Goal: Find contact information: Find contact information

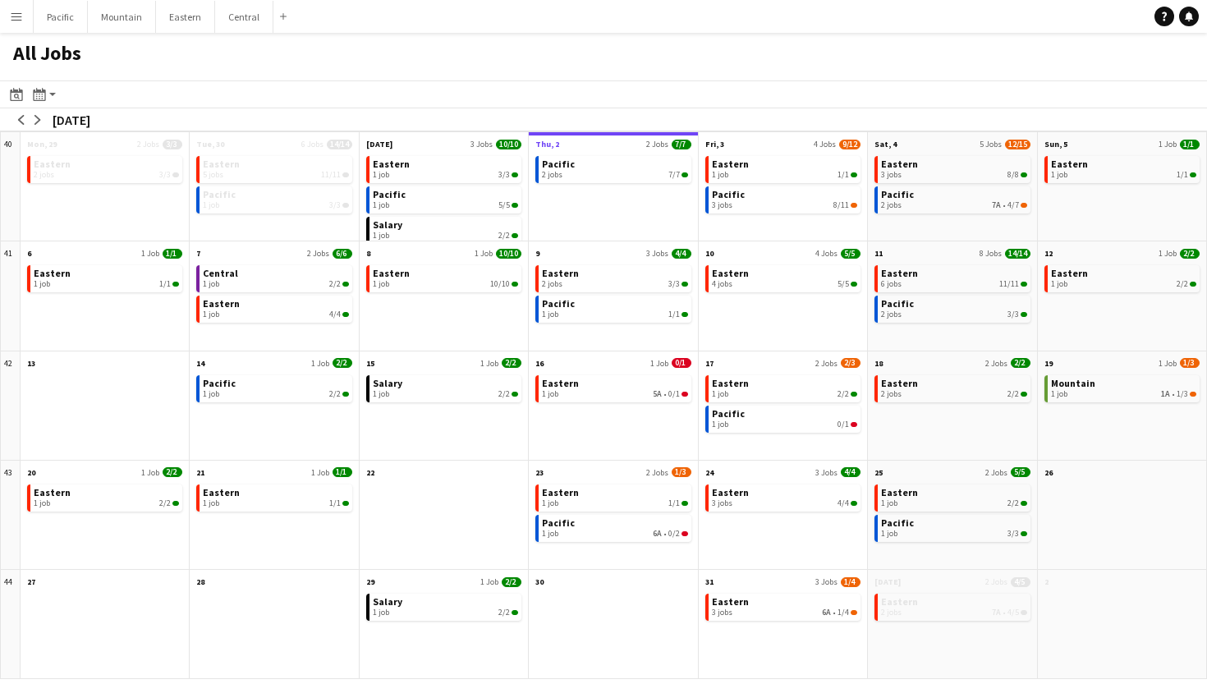
click at [10, 38] on h1 "All Jobs" at bounding box center [47, 57] width 94 height 48
click at [13, 27] on button "Menu" at bounding box center [16, 16] width 33 height 33
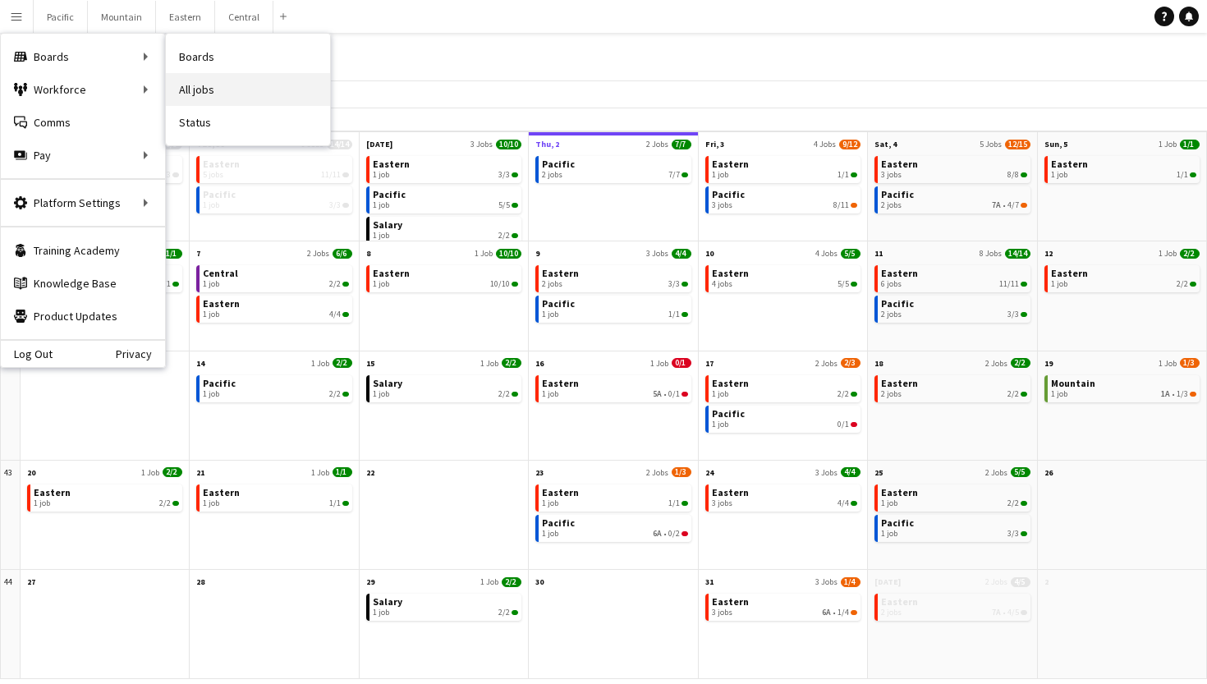
click at [218, 78] on link "All jobs" at bounding box center [248, 89] width 164 height 33
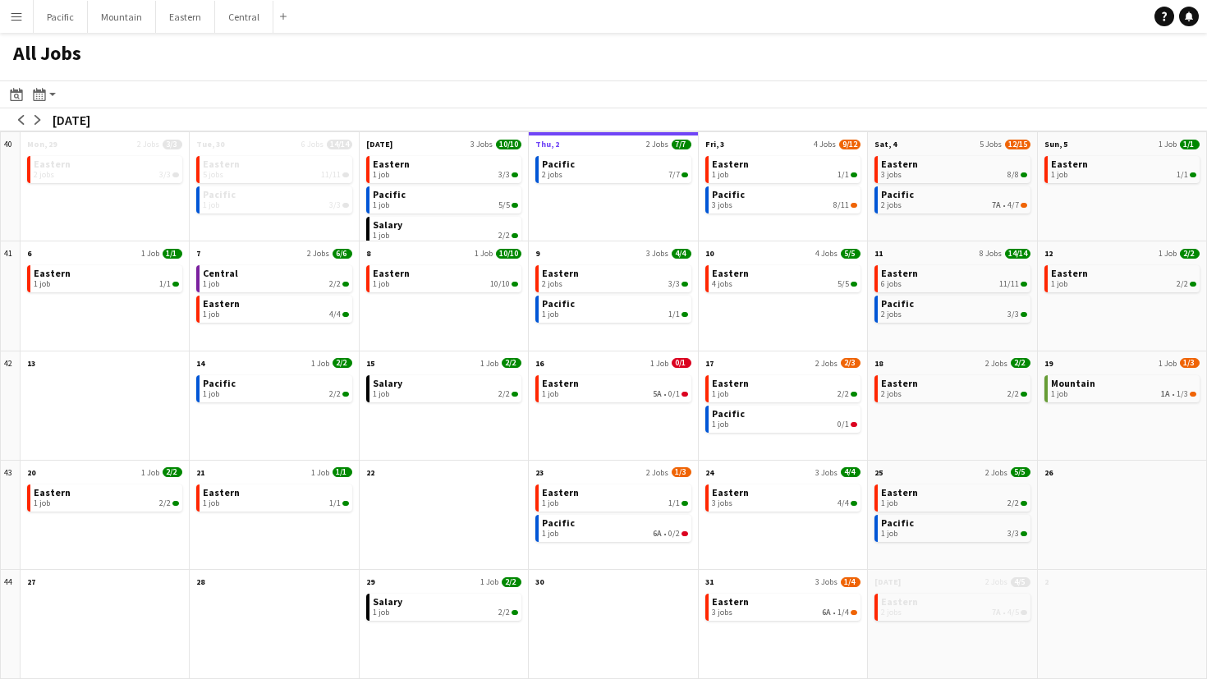
click at [2, 19] on button "Menu" at bounding box center [16, 16] width 33 height 33
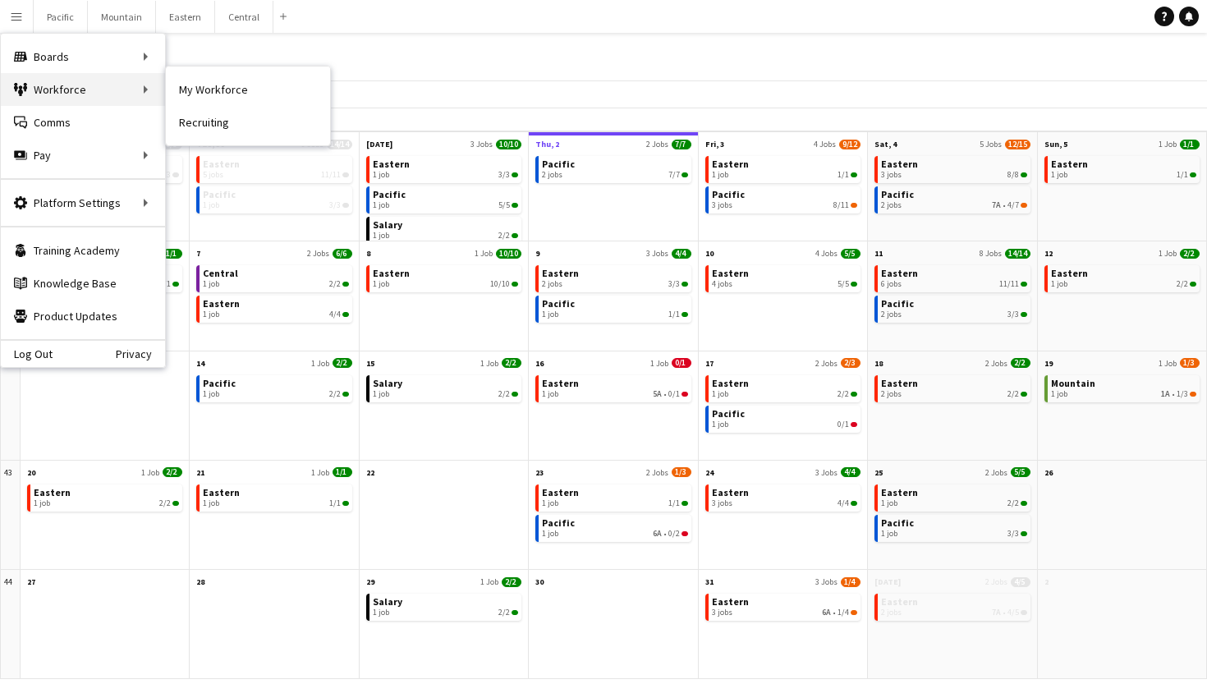
click at [62, 87] on div "Workforce Workforce" at bounding box center [83, 89] width 164 height 33
click at [119, 90] on div "Workforce Workforce" at bounding box center [83, 89] width 164 height 33
click at [205, 94] on link "My Workforce" at bounding box center [248, 89] width 164 height 33
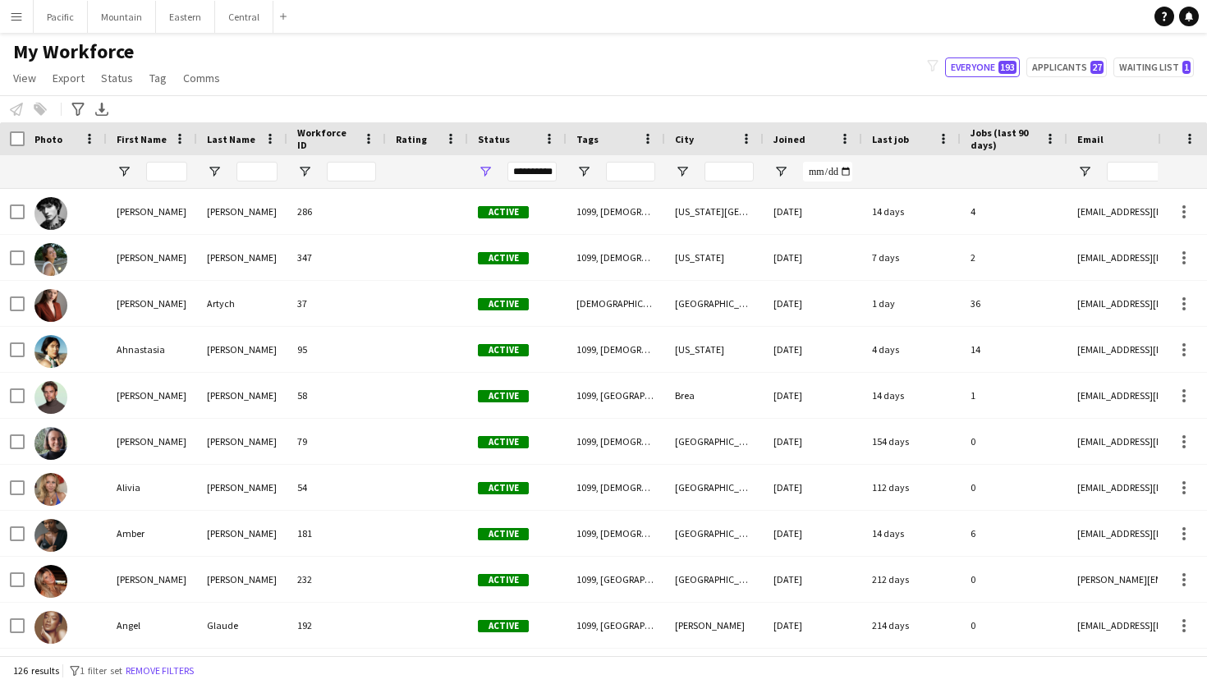
click at [550, 171] on div "**********" at bounding box center [532, 172] width 49 height 20
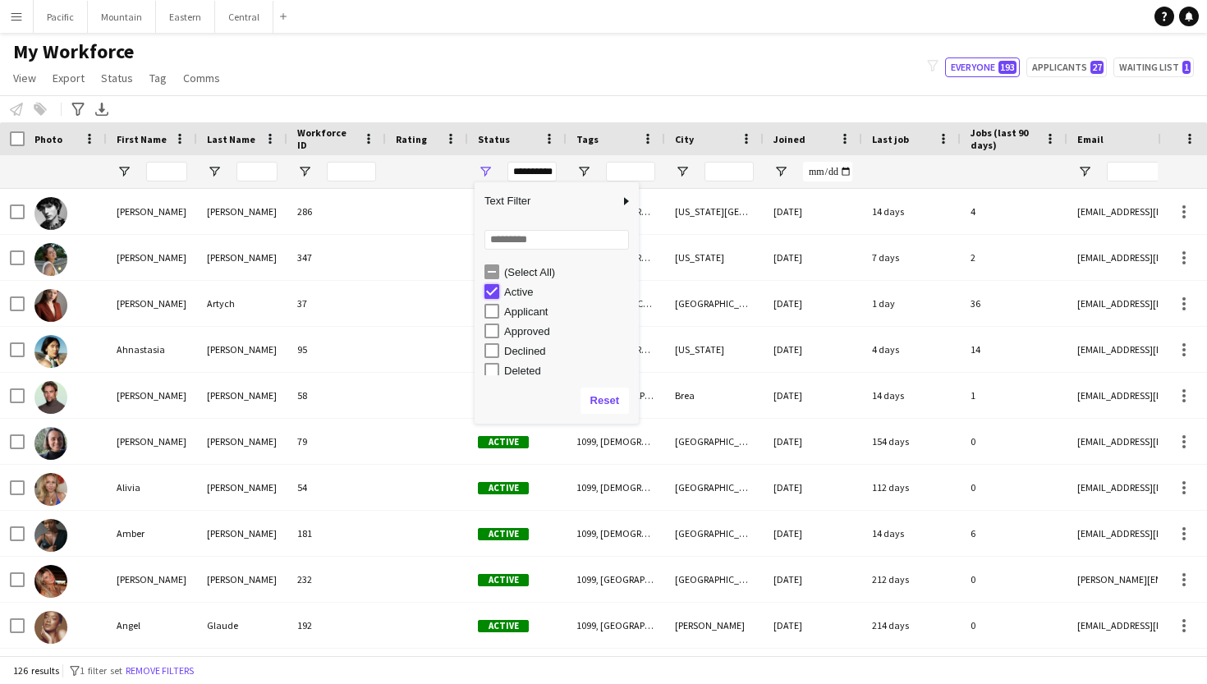
type input "***"
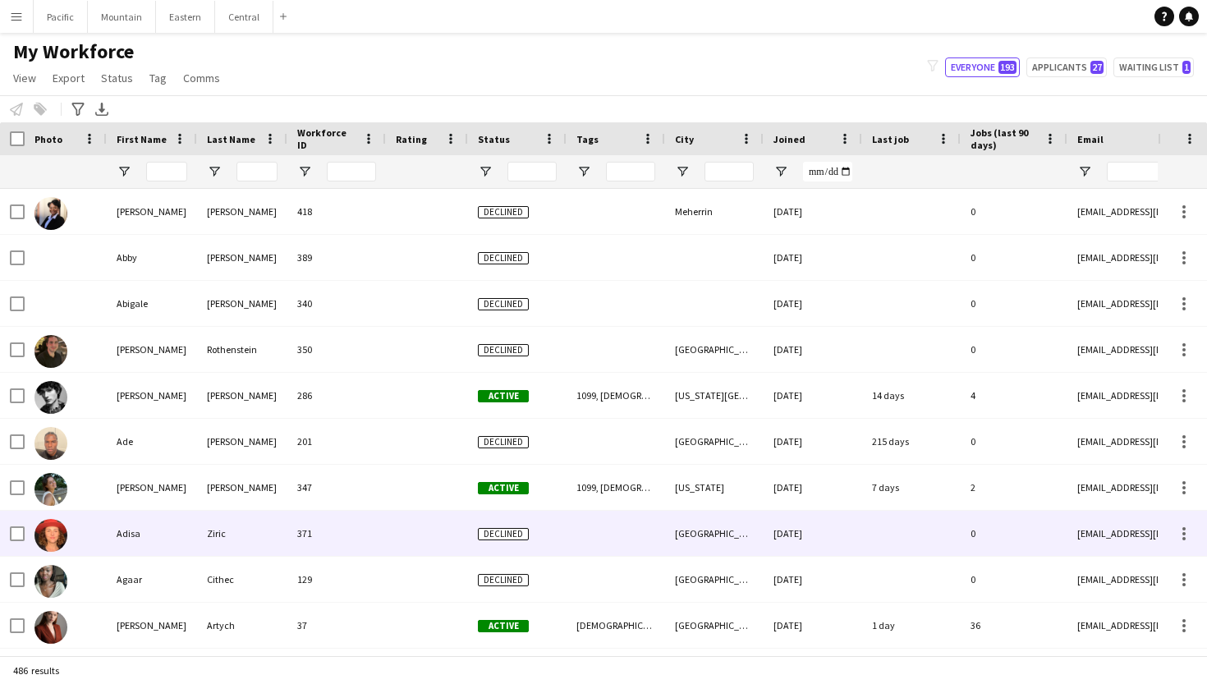
click at [597, 529] on div at bounding box center [616, 533] width 99 height 45
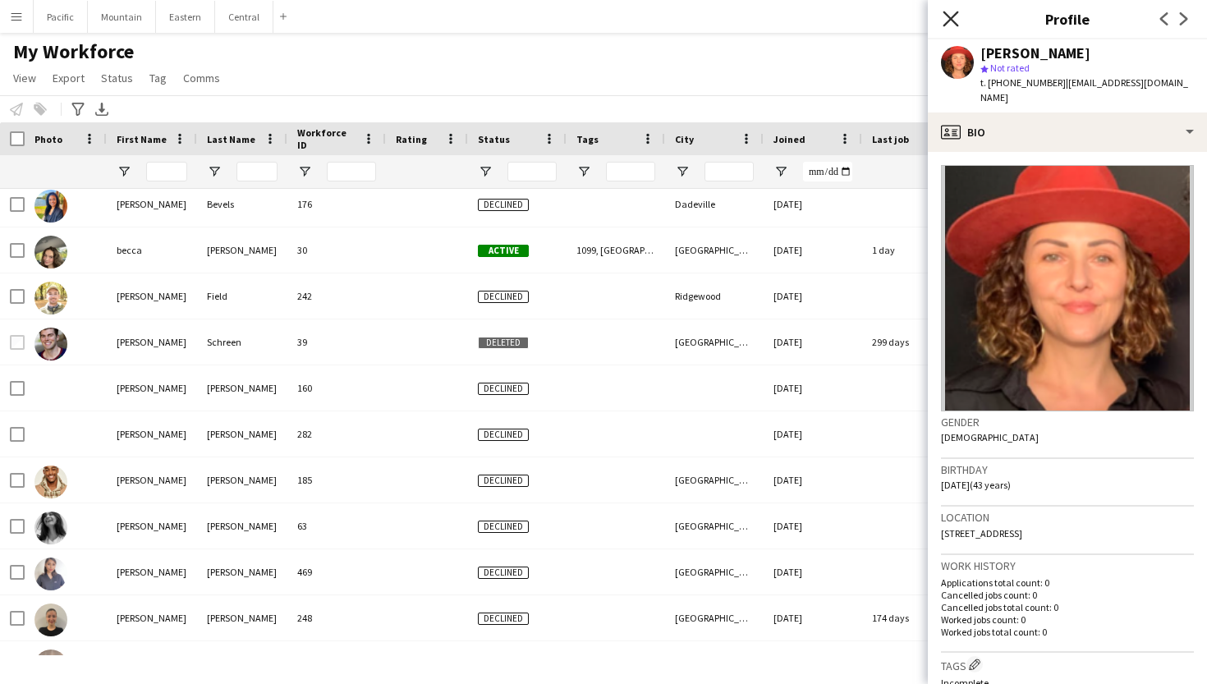
click at [948, 16] on icon at bounding box center [951, 19] width 16 height 16
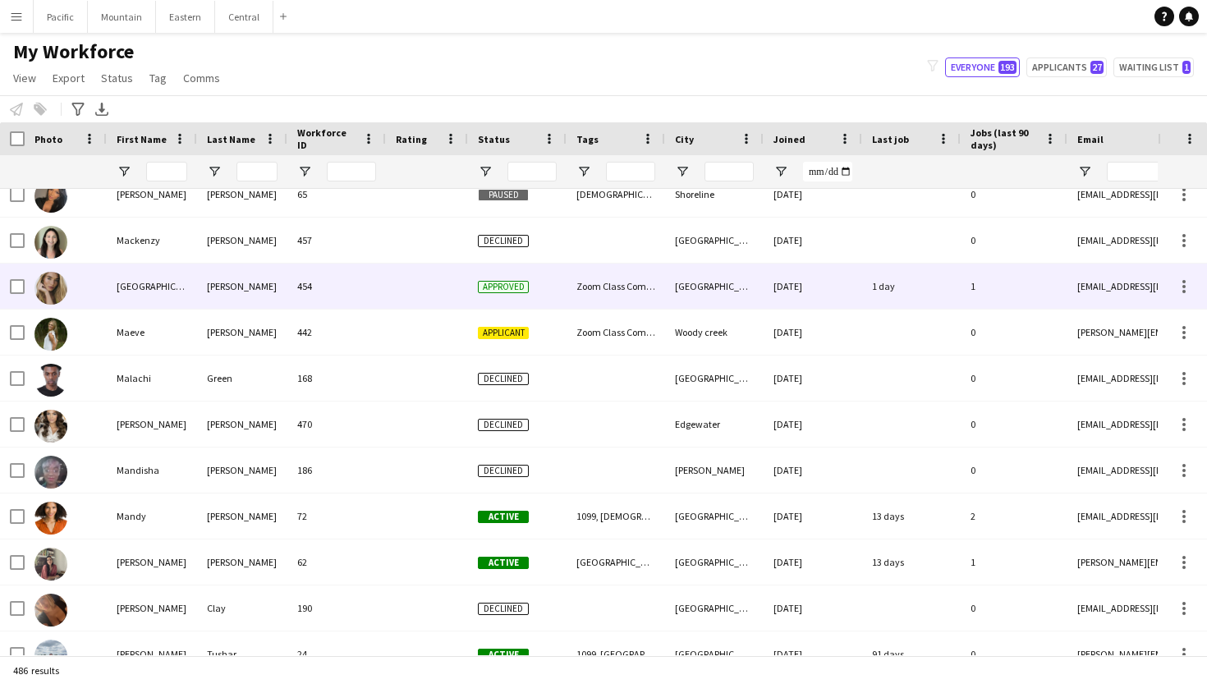
click at [168, 289] on div "[GEOGRAPHIC_DATA]" at bounding box center [152, 286] width 90 height 45
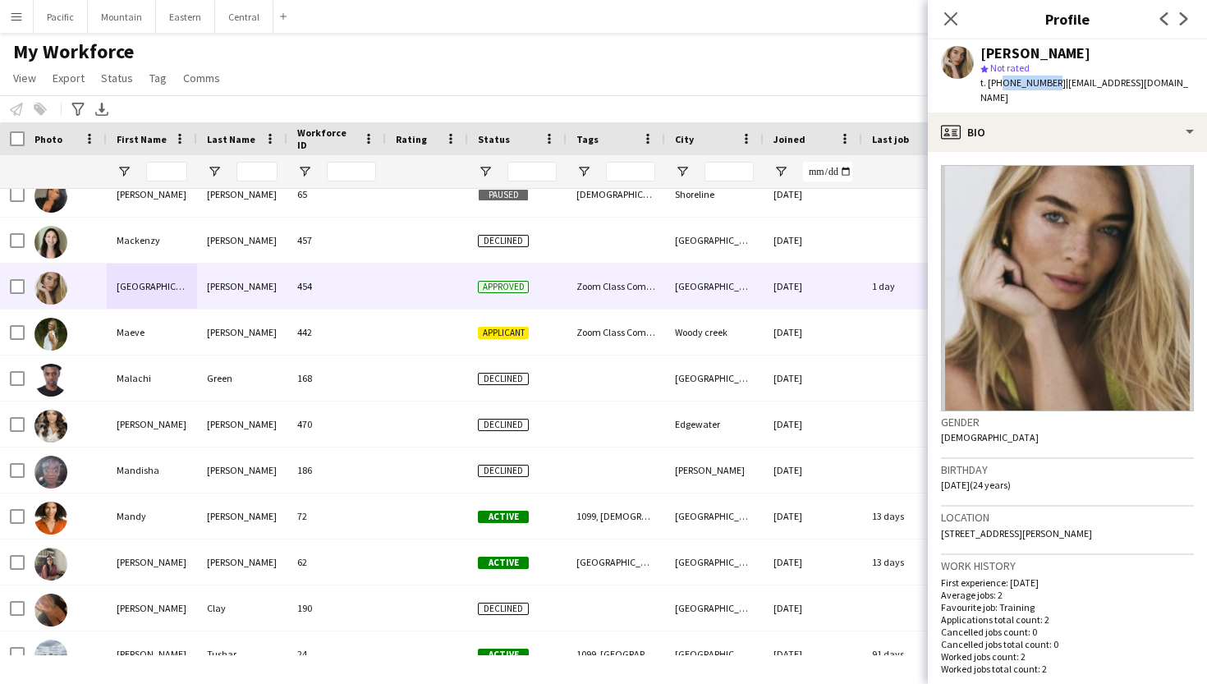
drag, startPoint x: 996, startPoint y: 80, endPoint x: 1046, endPoint y: 82, distance: 50.1
click at [1046, 82] on span "t. [PHONE_NUMBER]" at bounding box center [1023, 82] width 85 height 12
copy span "5613194613"
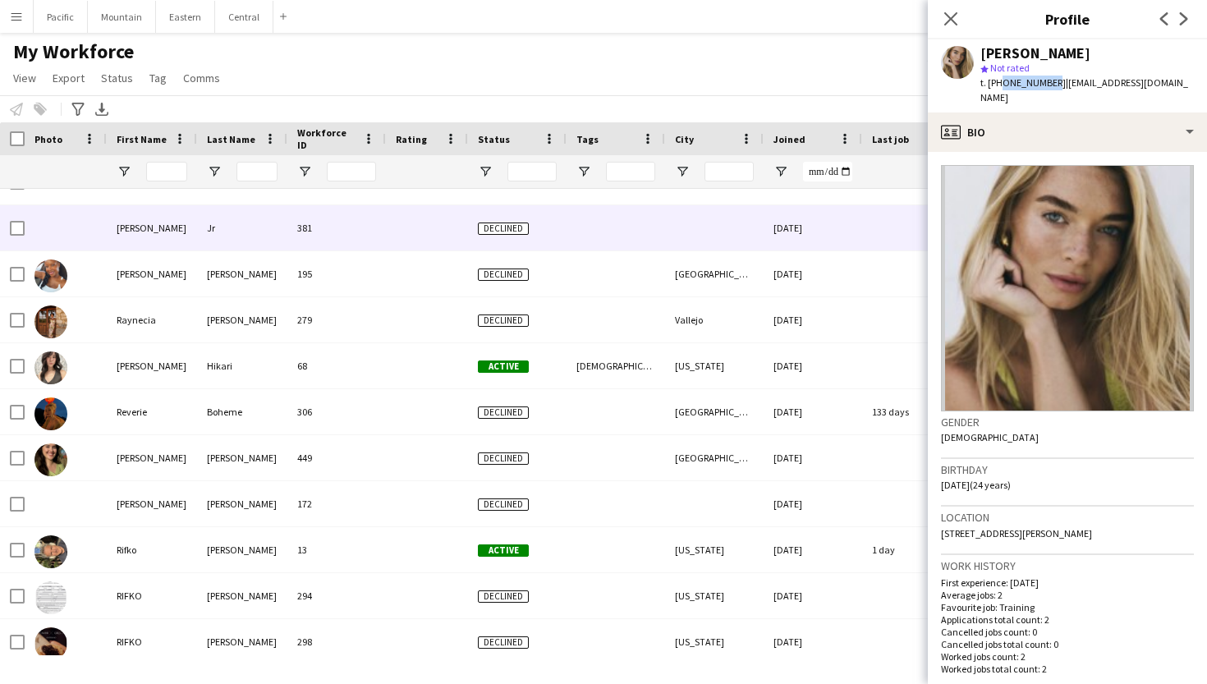
scroll to position [17703, 0]
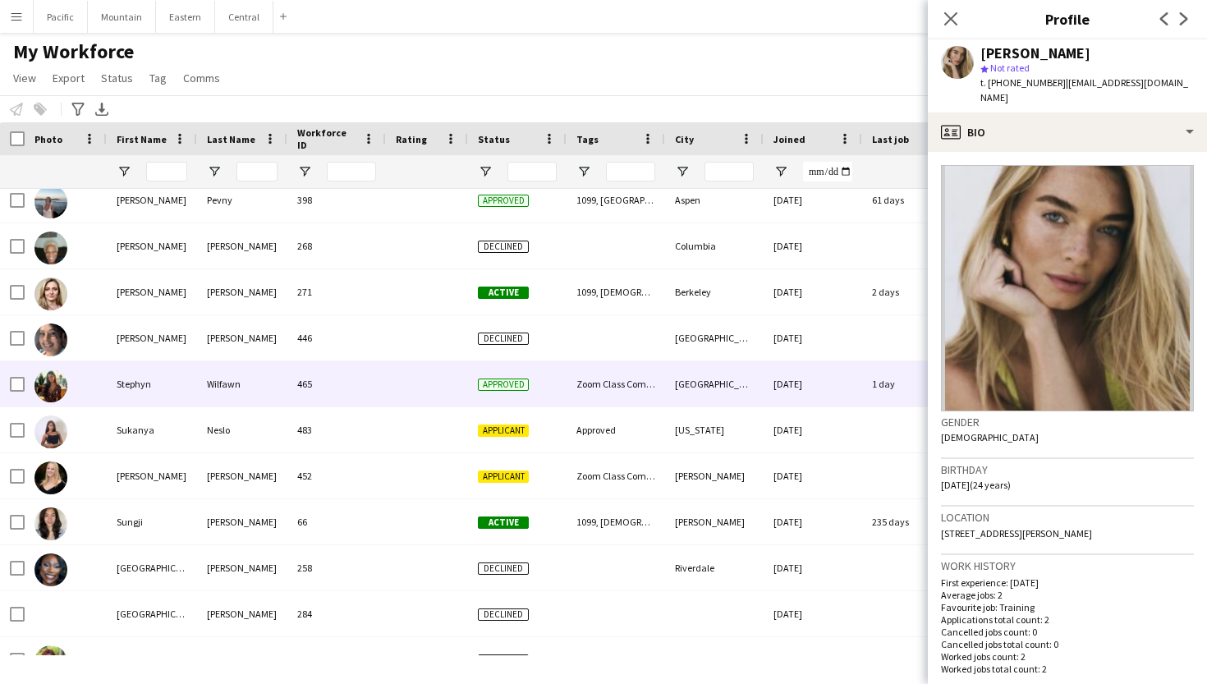
click at [168, 391] on div "Stephyn" at bounding box center [152, 383] width 90 height 45
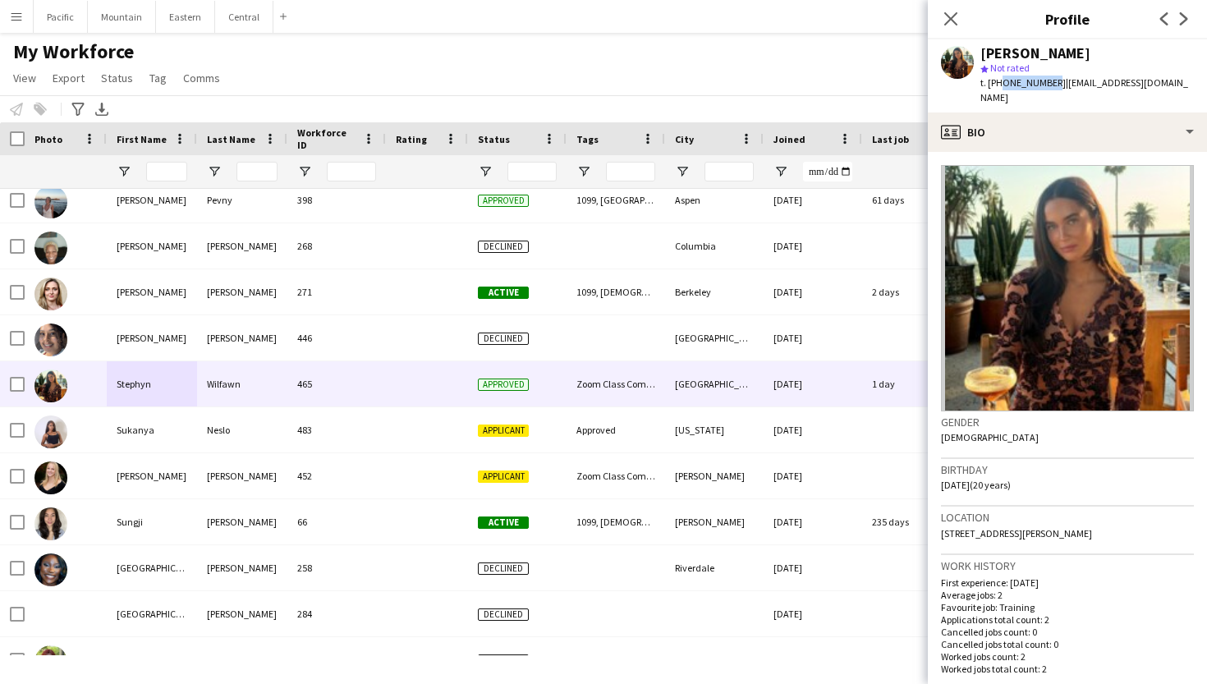
drag, startPoint x: 997, startPoint y: 83, endPoint x: 1046, endPoint y: 83, distance: 48.5
click at [1046, 83] on span "t. [PHONE_NUMBER]" at bounding box center [1023, 82] width 85 height 12
copy span "6412086107"
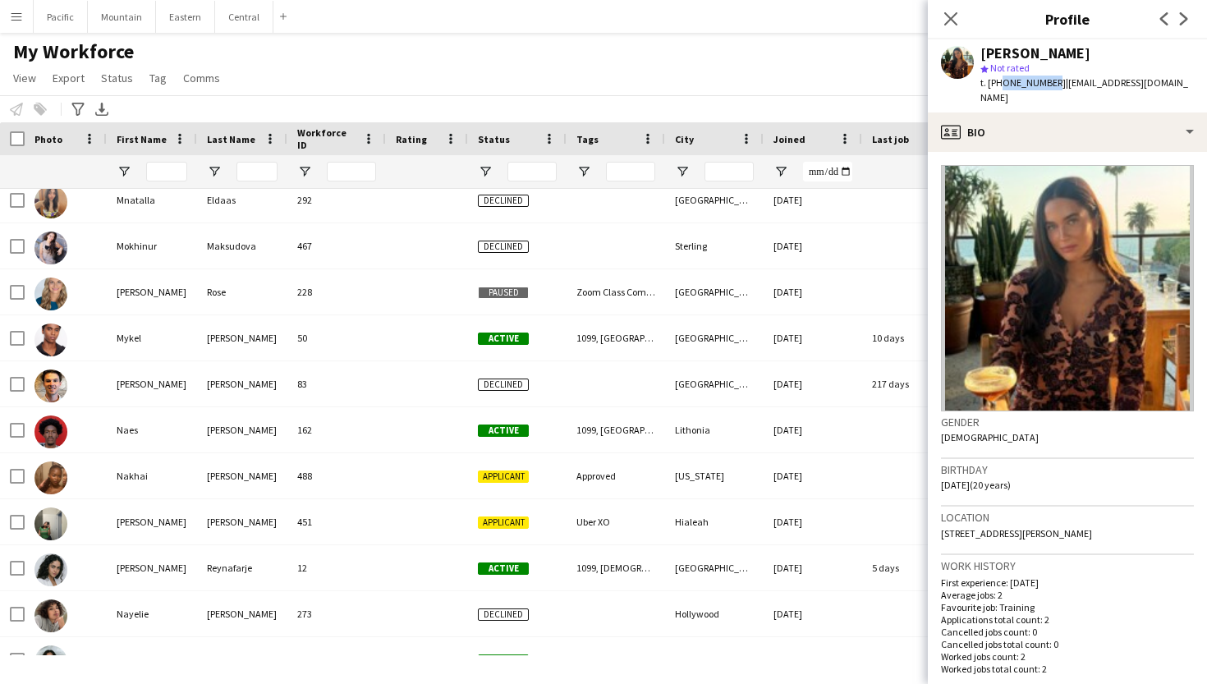
scroll to position [15740, 0]
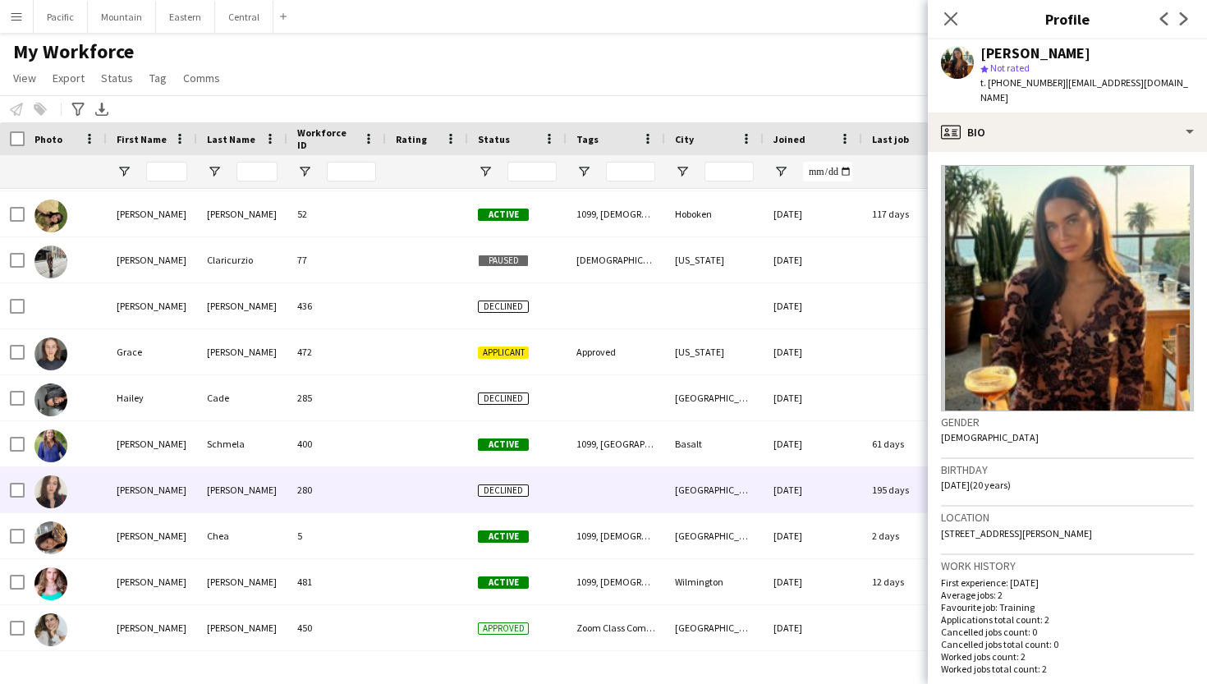
click at [172, 498] on div "[PERSON_NAME]" at bounding box center [152, 489] width 90 height 45
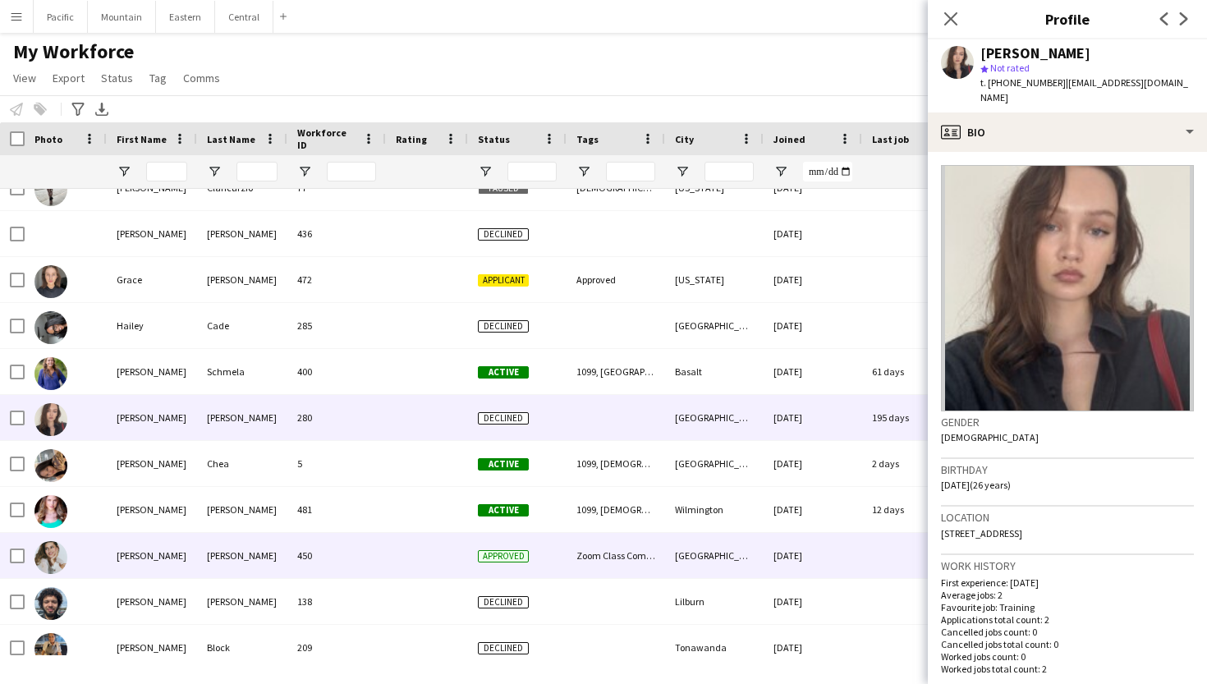
click at [190, 555] on div "[PERSON_NAME]" at bounding box center [152, 555] width 90 height 45
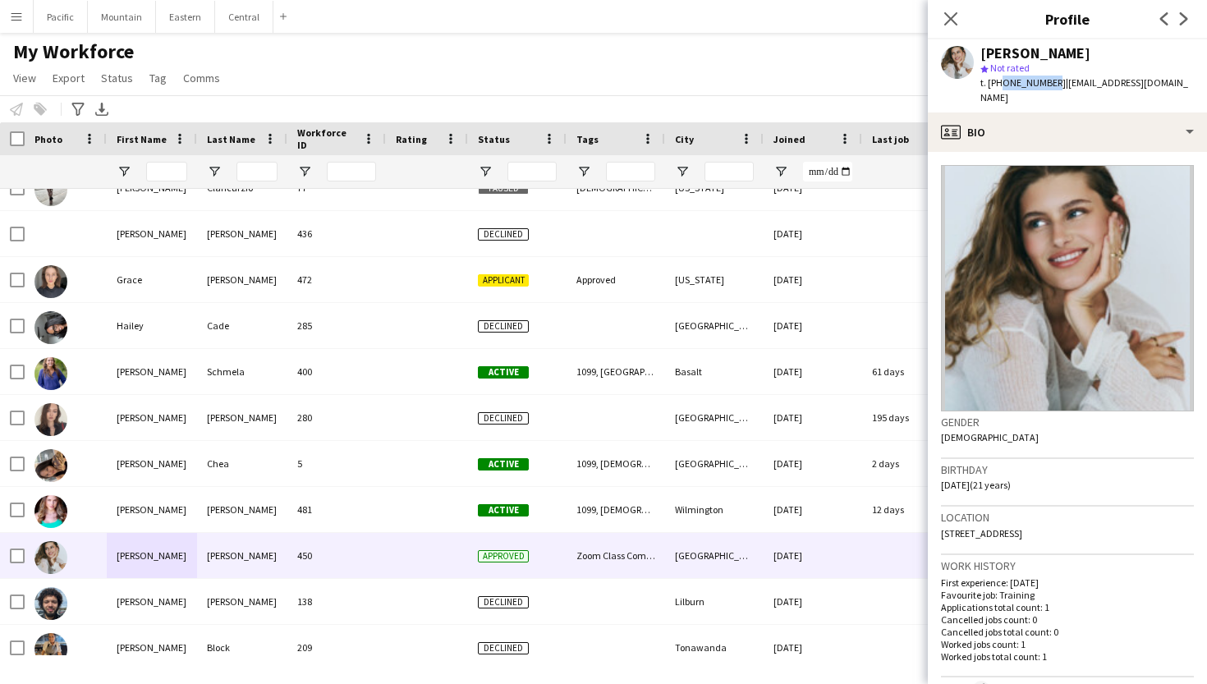
drag, startPoint x: 999, startPoint y: 83, endPoint x: 1046, endPoint y: 83, distance: 47.6
click at [1046, 83] on span "t. [PHONE_NUMBER]" at bounding box center [1023, 82] width 85 height 12
copy span "9417244257"
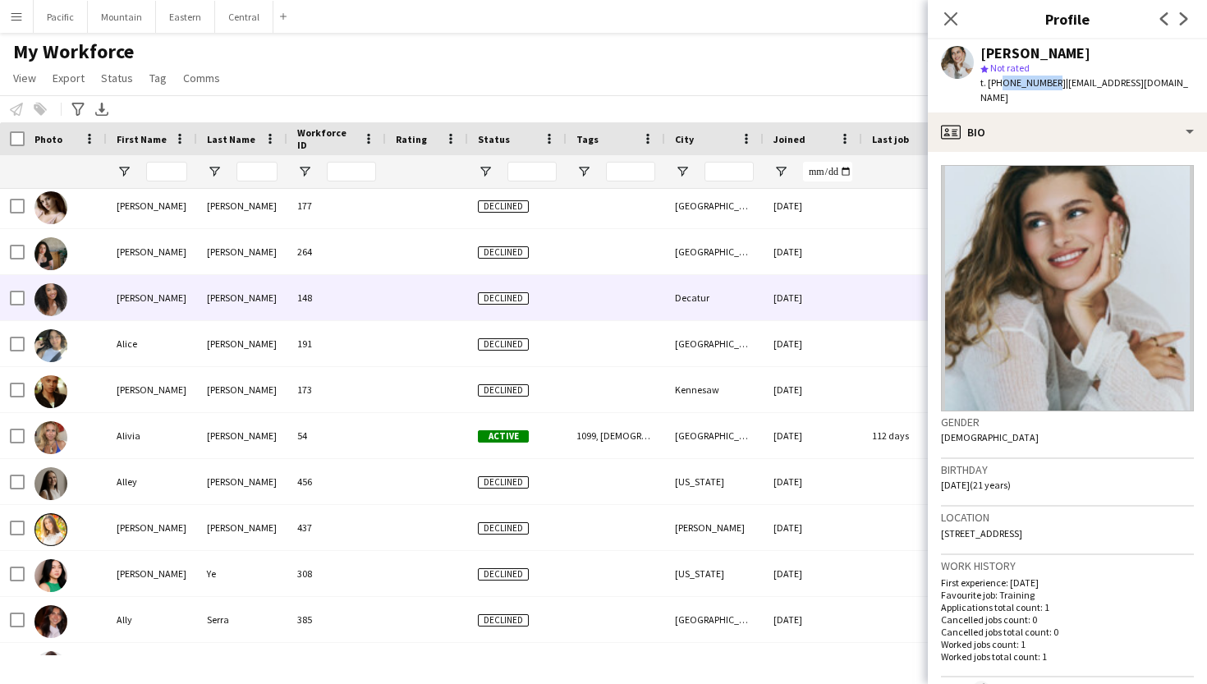
scroll to position [1020, 0]
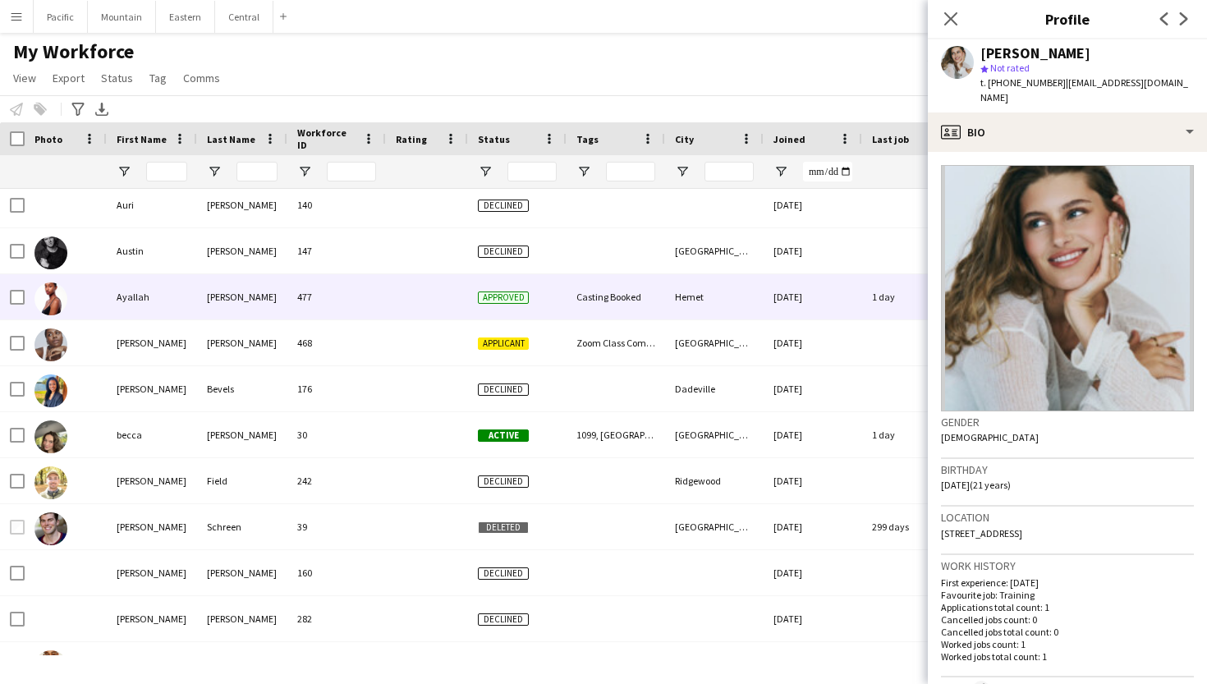
click at [188, 281] on div "Ayallah" at bounding box center [152, 296] width 90 height 45
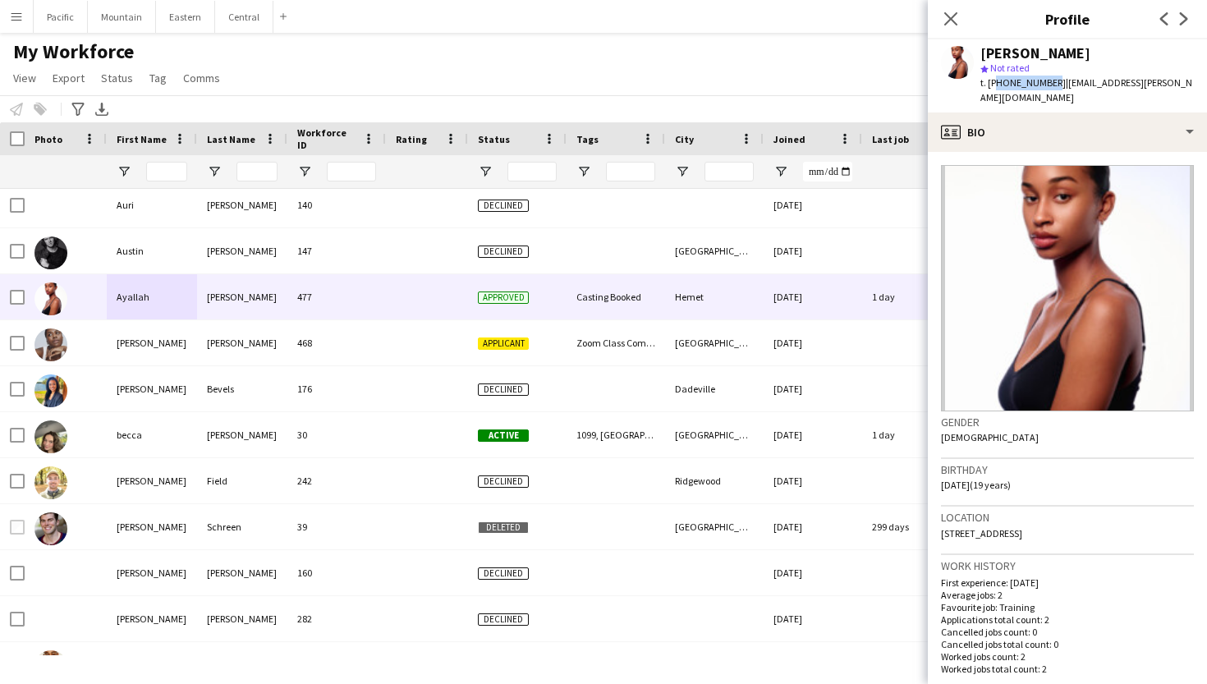
drag, startPoint x: 995, startPoint y: 84, endPoint x: 1046, endPoint y: 86, distance: 51.0
click at [1046, 86] on span "t. [PHONE_NUMBER]" at bounding box center [1023, 82] width 85 height 12
copy span "19515999137"
drag, startPoint x: 1022, startPoint y: 81, endPoint x: 1004, endPoint y: 81, distance: 18.1
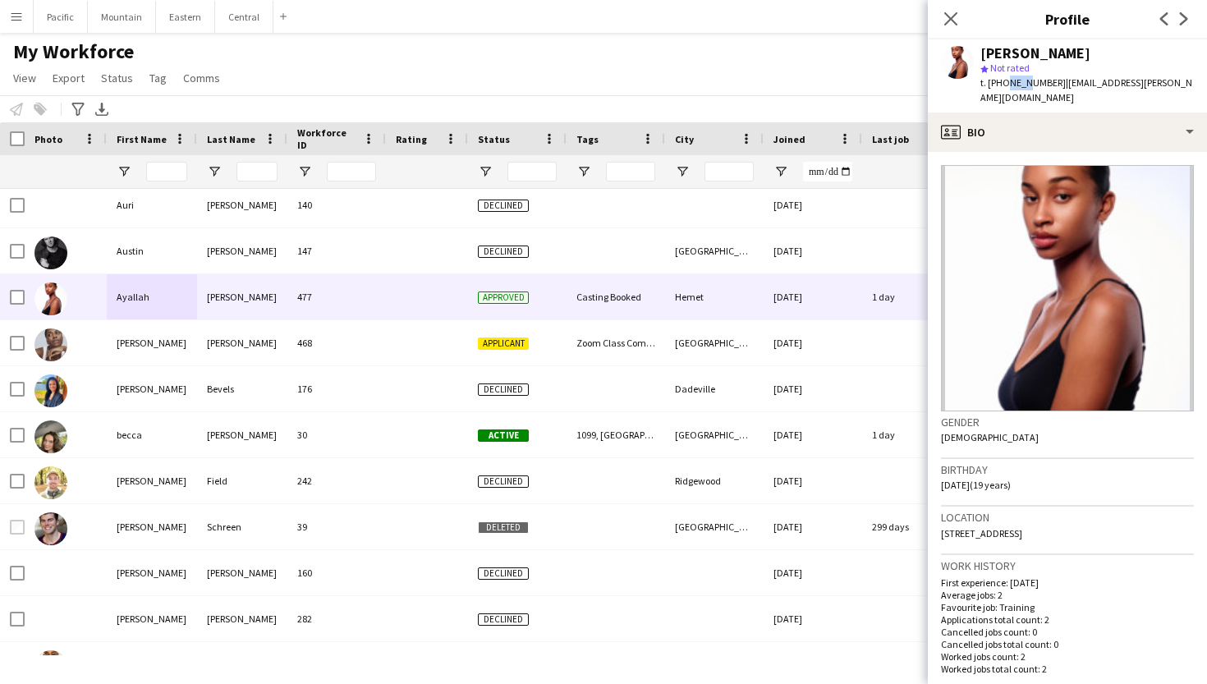
click at [792, 81] on body "Menu Boards Boards Boards All jobs Status Workforce Workforce My Workforce Recr…" at bounding box center [603, 342] width 1207 height 684
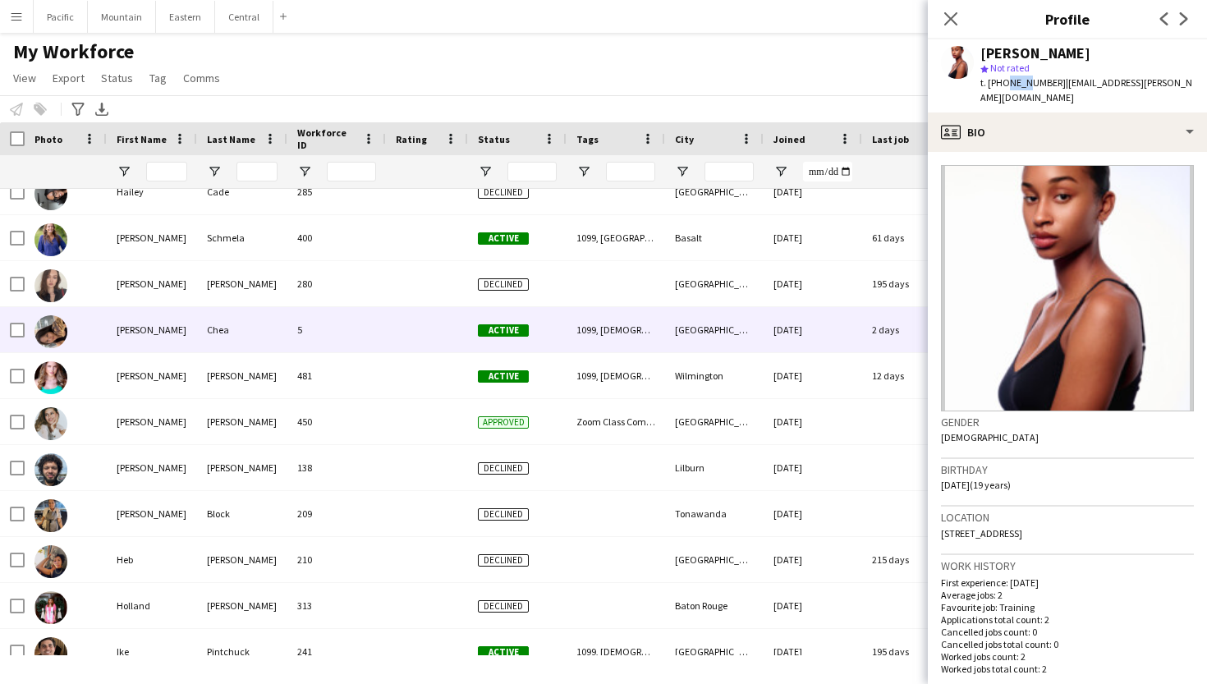
scroll to position [8888, 0]
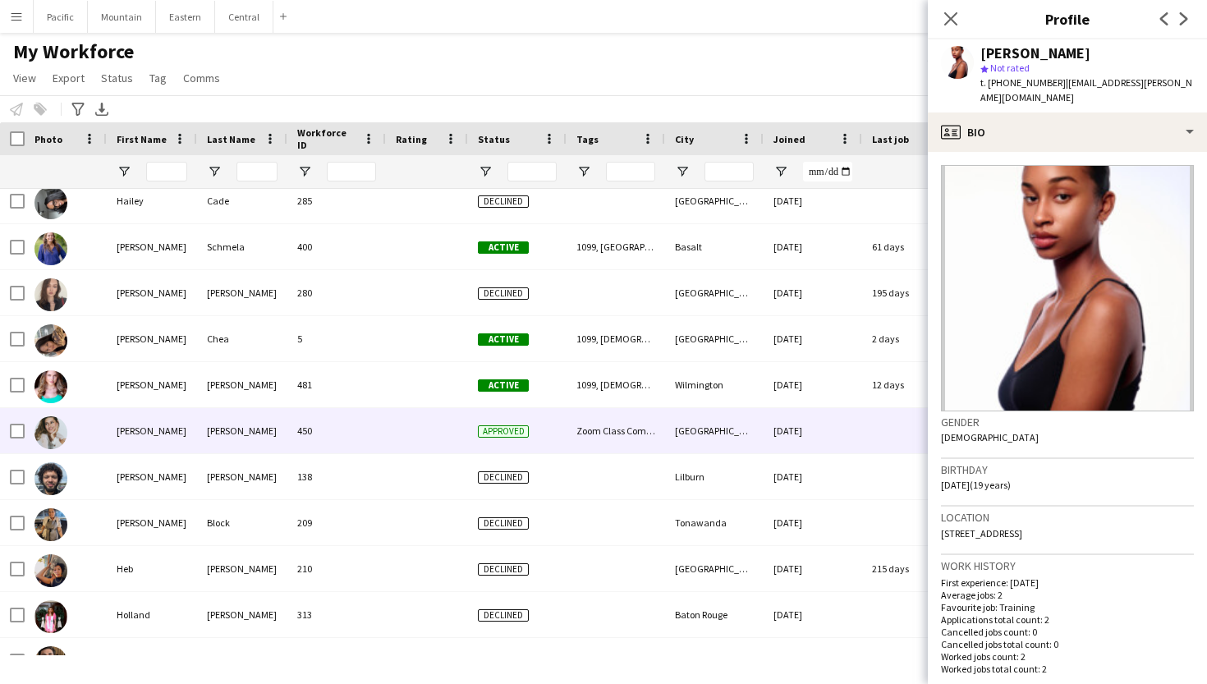
click at [391, 428] on div at bounding box center [427, 430] width 82 height 45
